Goal: Information Seeking & Learning: Compare options

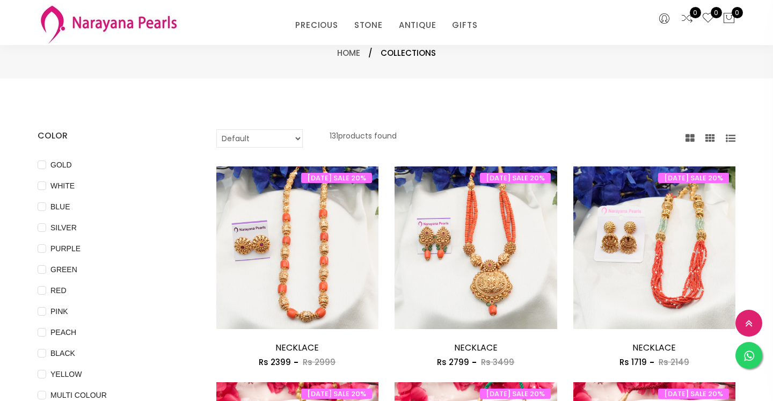
select select "INR"
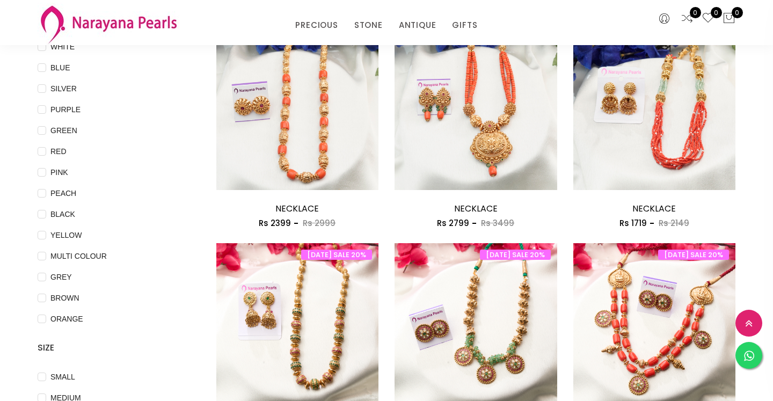
click at [520, 110] on img at bounding box center [476, 119] width 163 height 163
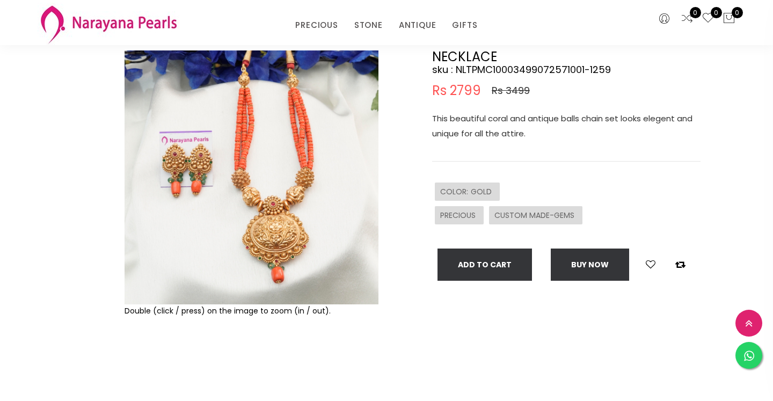
scroll to position [82, 0]
click at [289, 185] on img at bounding box center [252, 177] width 254 height 254
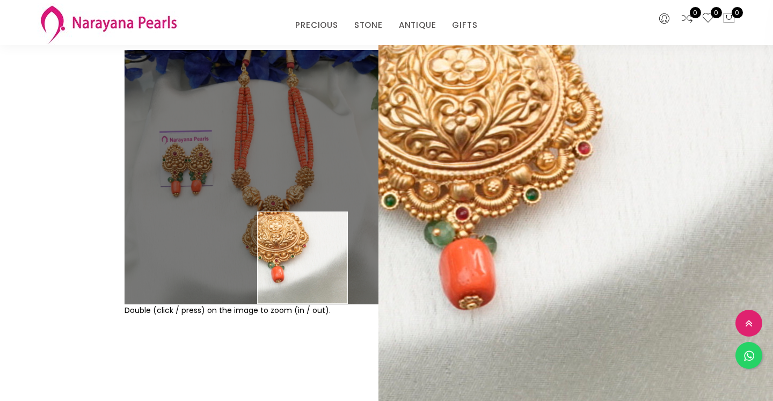
click at [359, 361] on div "Double (click / press) on the image to zoom (in / out)." at bounding box center [251, 219] width 259 height 338
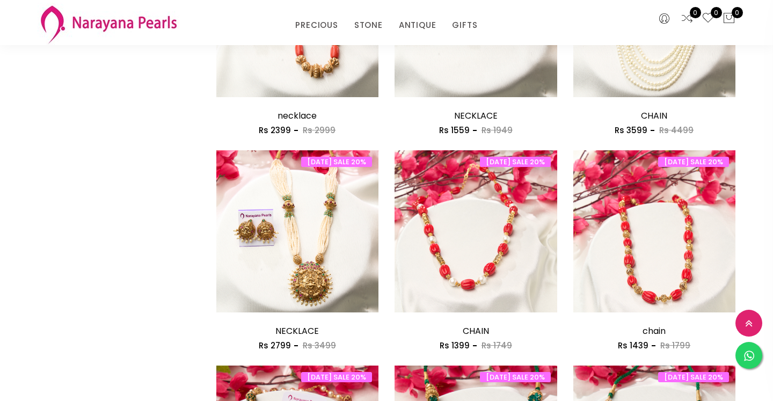
scroll to position [666, 0]
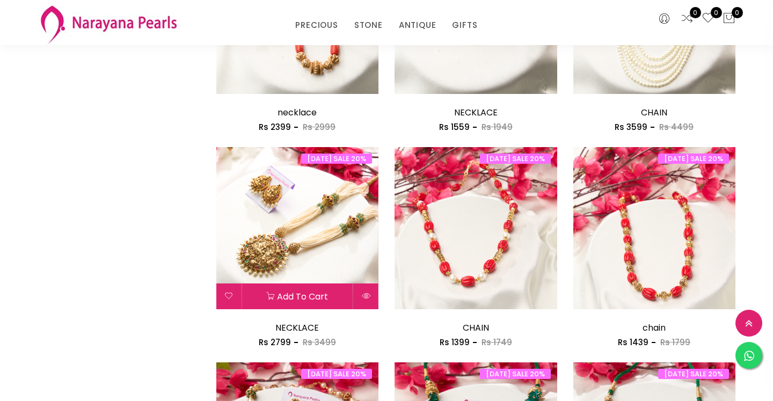
click at [323, 232] on img at bounding box center [297, 228] width 163 height 163
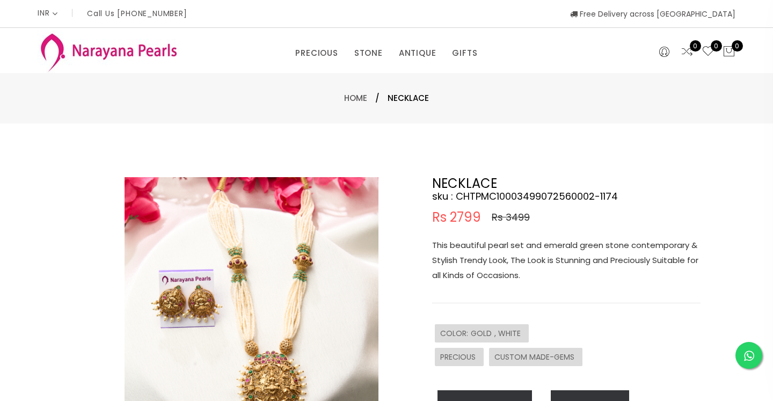
click at [242, 287] on img at bounding box center [252, 304] width 254 height 254
click at [297, 309] on img at bounding box center [252, 304] width 254 height 254
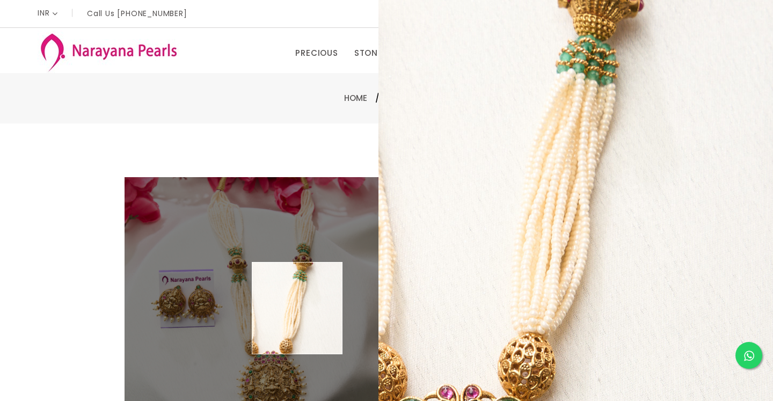
click at [297, 309] on img at bounding box center [252, 304] width 254 height 254
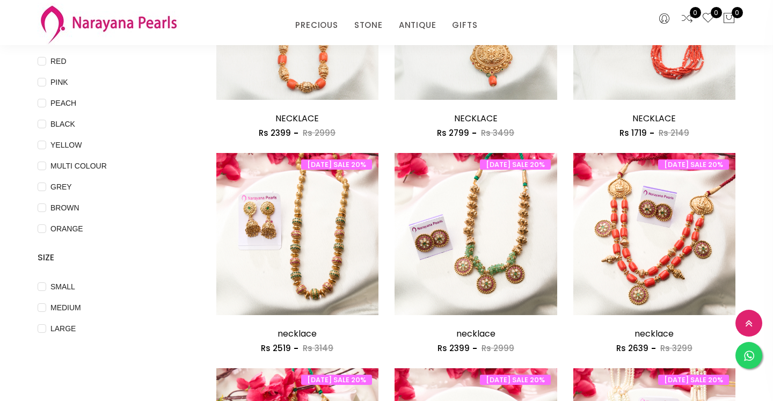
scroll to position [237, 0]
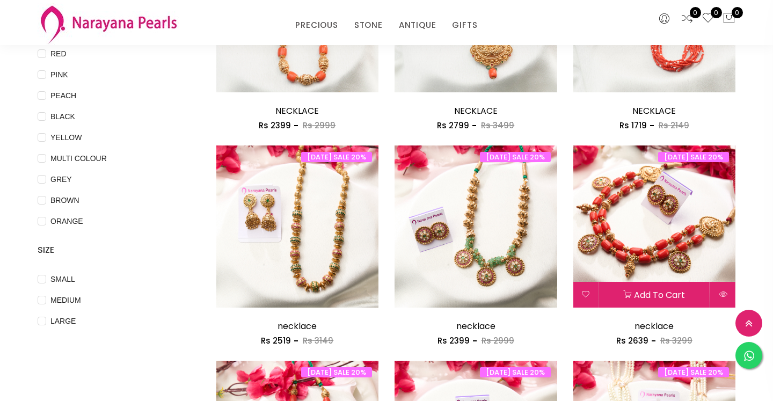
click at [682, 246] on img at bounding box center [654, 226] width 163 height 163
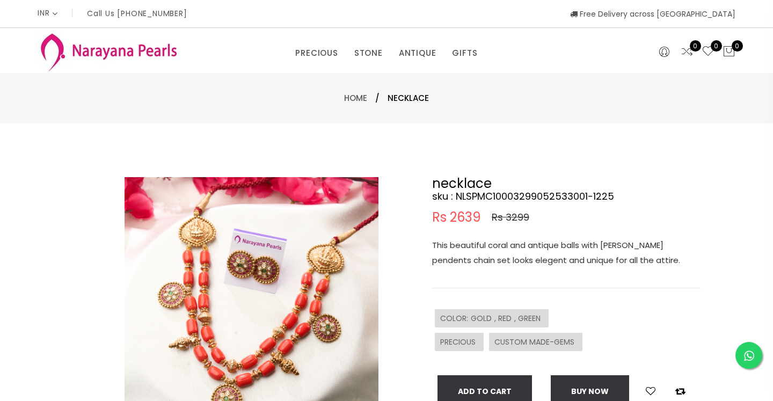
click at [310, 311] on img at bounding box center [252, 304] width 254 height 254
click at [301, 255] on img at bounding box center [252, 304] width 254 height 254
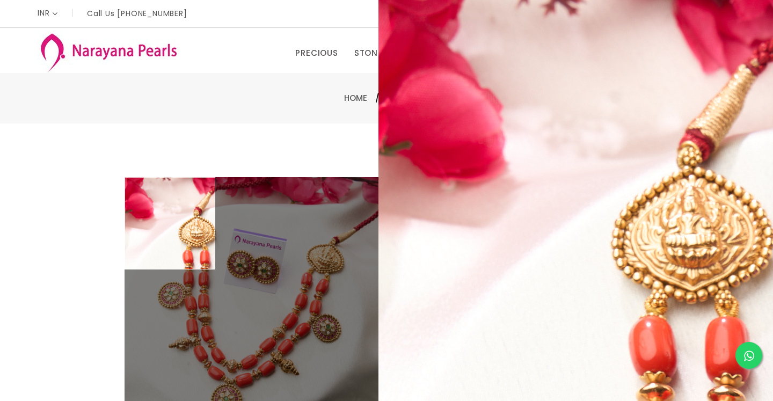
click at [108, 110] on div "Home / necklace" at bounding box center [386, 98] width 773 height 50
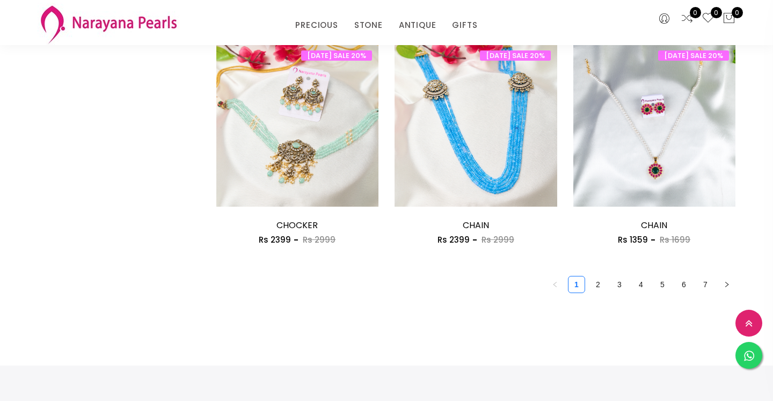
scroll to position [1415, 0]
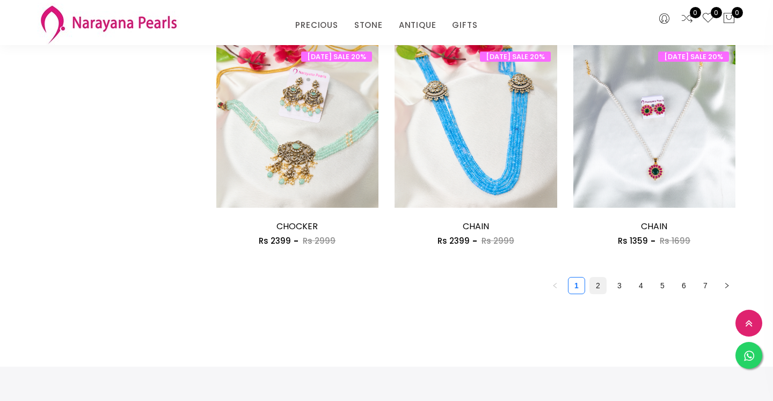
click at [603, 287] on link "2" at bounding box center [598, 286] width 16 height 16
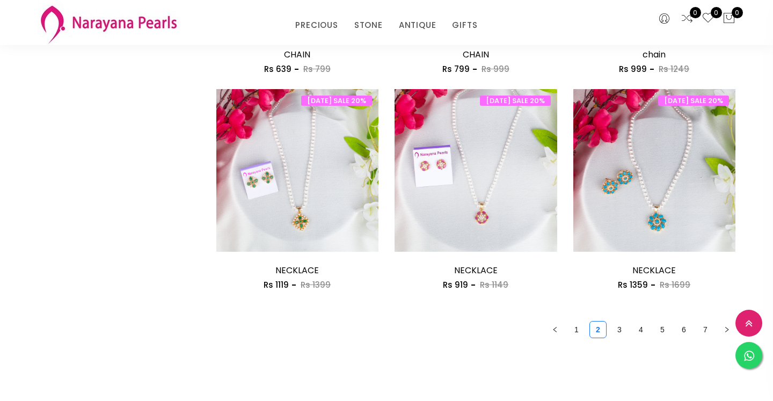
scroll to position [1377, 0]
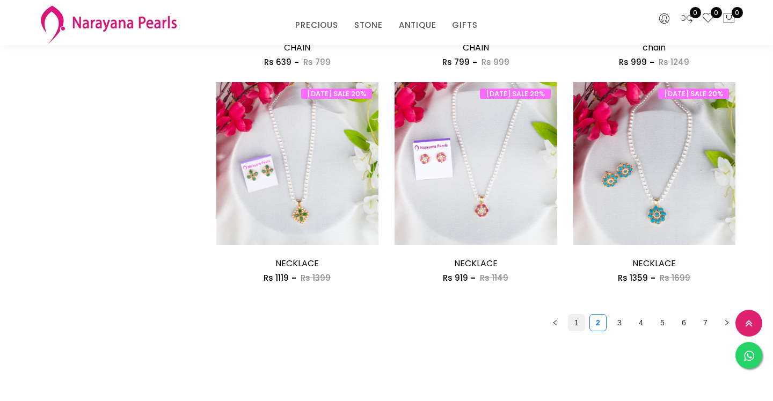
click at [580, 323] on link "1" at bounding box center [576, 323] width 16 height 16
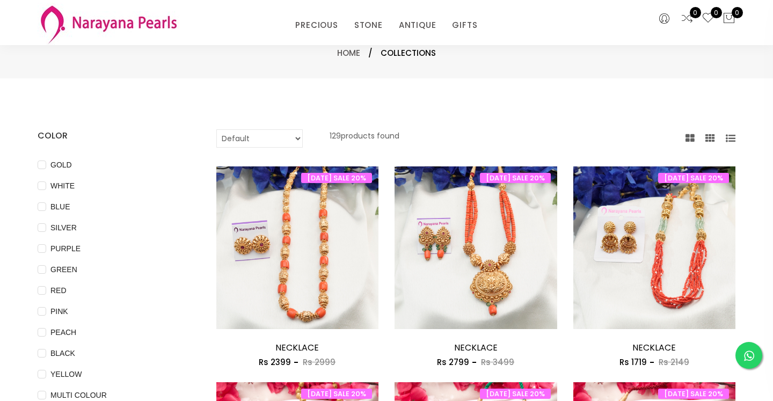
scroll to position [36, 0]
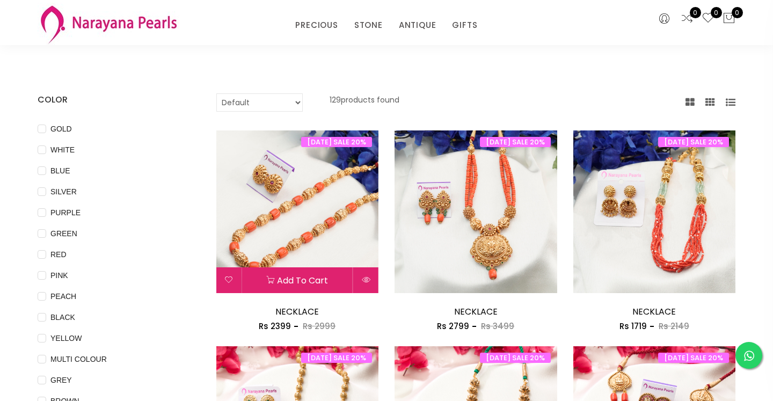
click at [321, 229] on img at bounding box center [297, 211] width 163 height 163
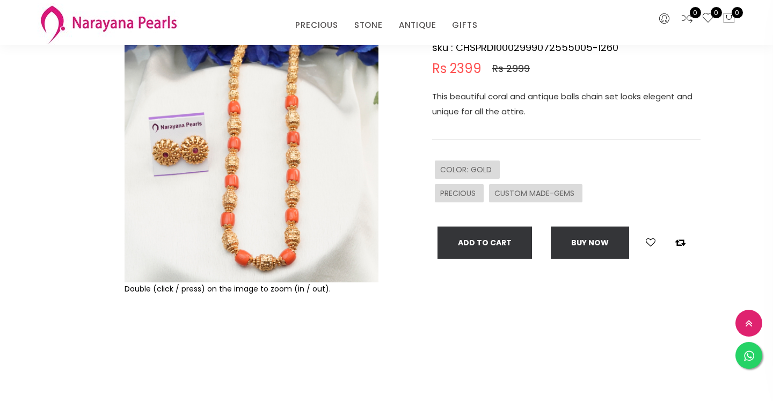
scroll to position [103, 0]
click at [280, 205] on img at bounding box center [252, 156] width 254 height 254
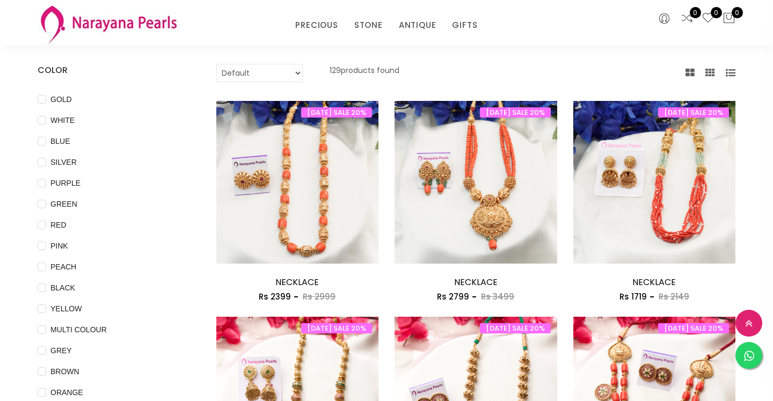
scroll to position [69, 0]
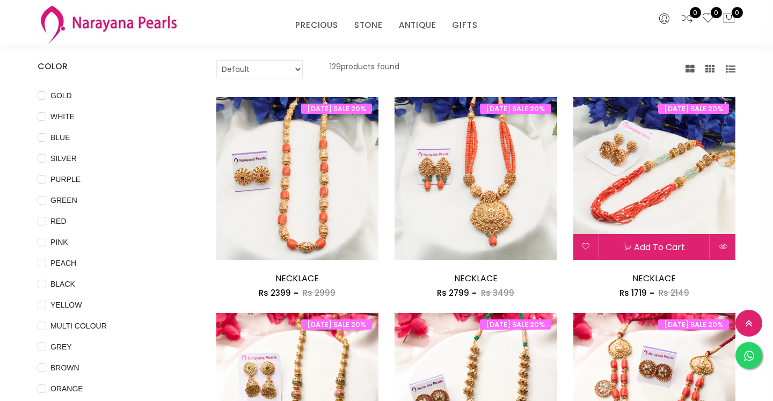
click at [644, 218] on img at bounding box center [654, 178] width 163 height 163
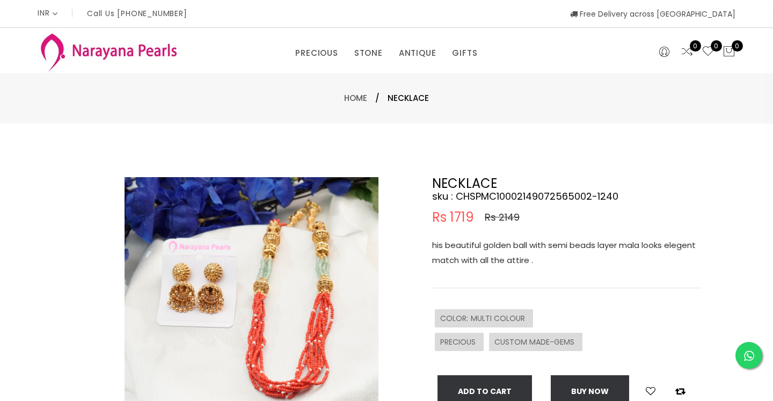
click at [304, 301] on img at bounding box center [252, 304] width 254 height 254
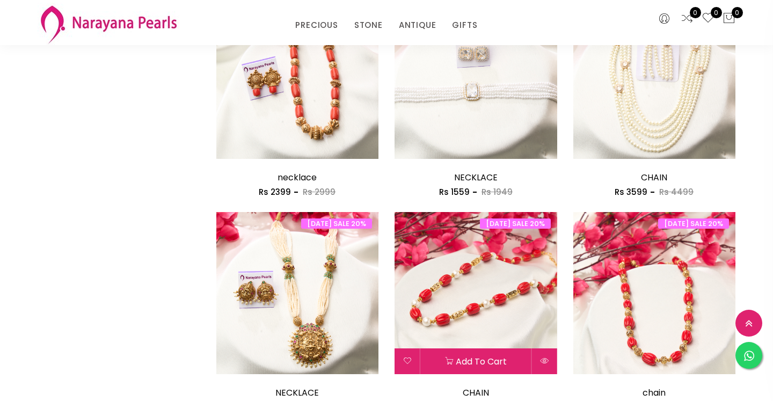
scroll to position [619, 0]
